Goal: Information Seeking & Learning: Learn about a topic

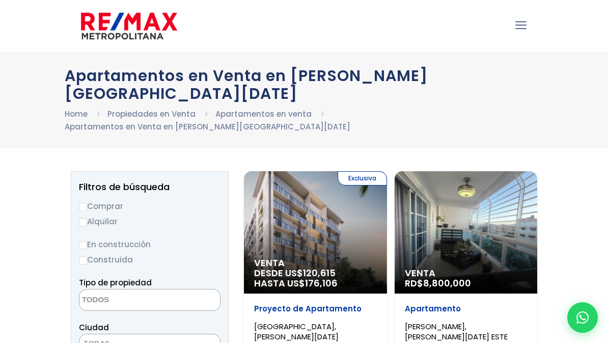
select select
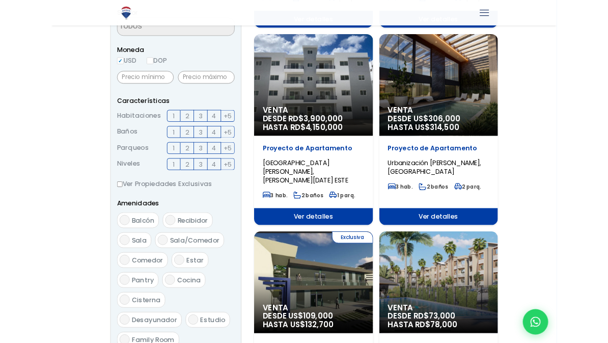
scroll to position [356, 0]
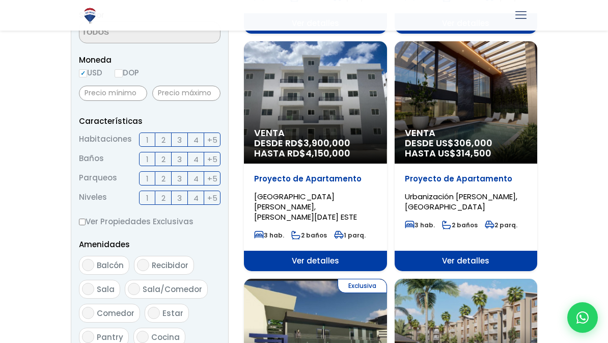
click at [300, 128] on span "Venta" at bounding box center [315, 133] width 123 height 10
click at [276, 138] on span "DESDE RD$ 3,900,000 HASTA RD$ 4,150,000" at bounding box center [315, 148] width 123 height 20
click at [326, 136] on span "3,900,000" at bounding box center [326, 142] width 47 height 13
click at [285, 250] on span "Ver detalles" at bounding box center [315, 260] width 143 height 20
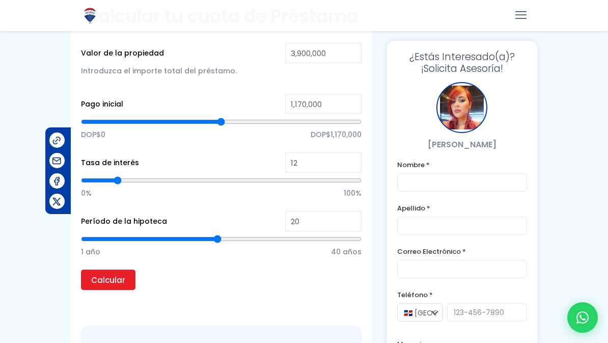
scroll to position [741, 0]
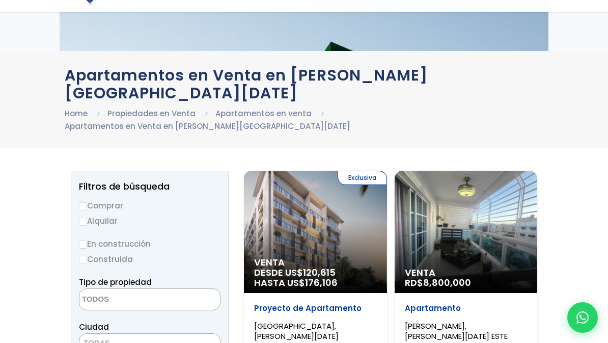
select select
